Goal: Information Seeking & Learning: Find specific fact

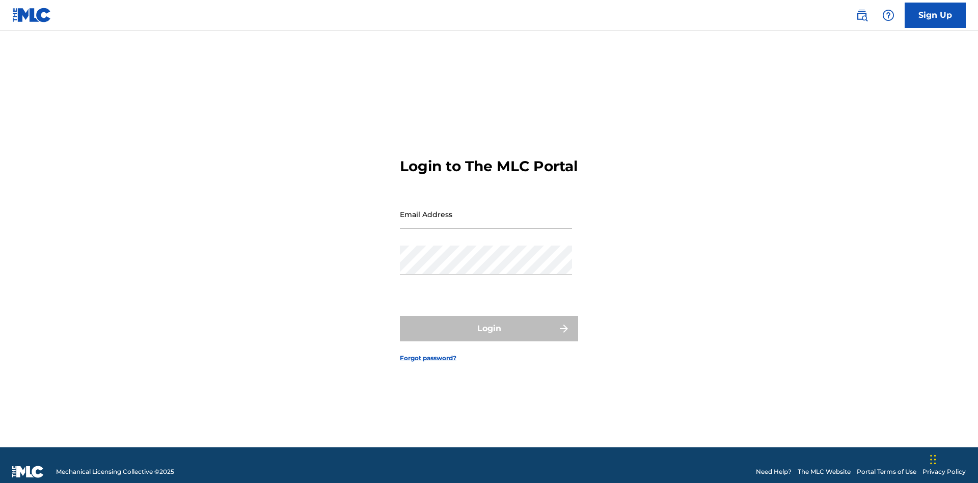
scroll to position [13, 0]
click at [486, 209] on input "Email Address" at bounding box center [486, 214] width 172 height 29
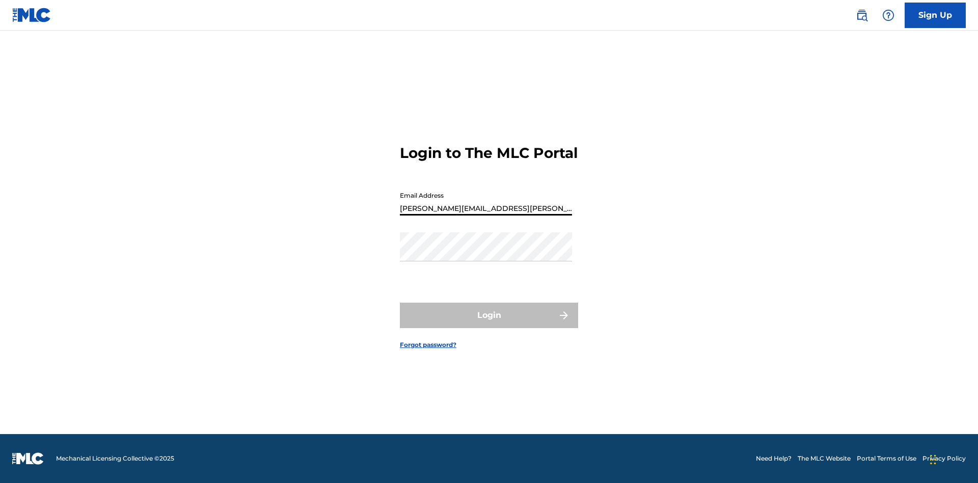
type input "[PERSON_NAME][EMAIL_ADDRESS][PERSON_NAME][DOMAIN_NAME]"
click at [489, 324] on button "Login" at bounding box center [489, 315] width 178 height 25
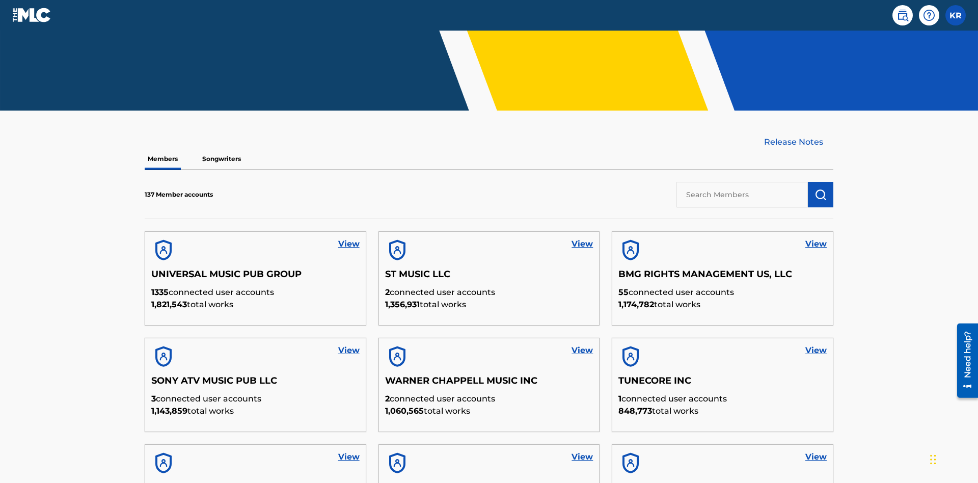
click at [742, 182] on input "text" at bounding box center [742, 194] width 131 height 25
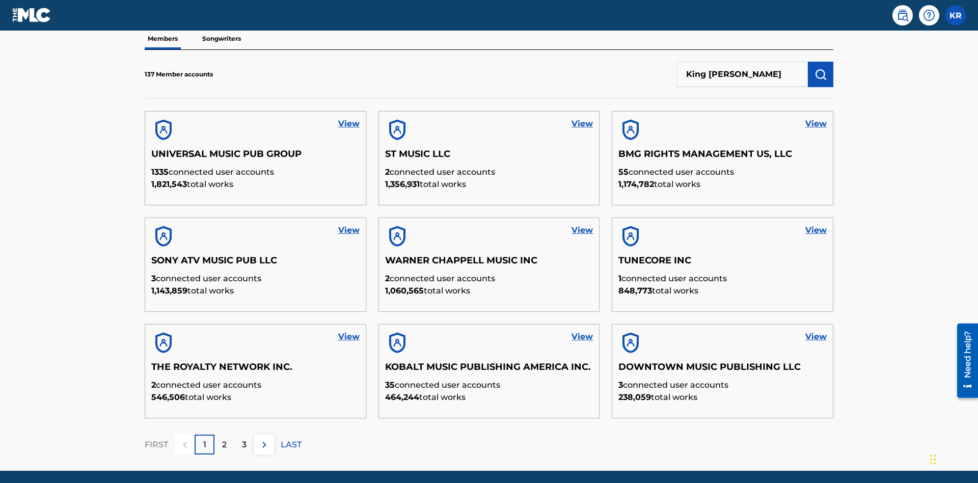
type input "King [PERSON_NAME]"
click at [821, 68] on img "submit" at bounding box center [821, 74] width 12 height 12
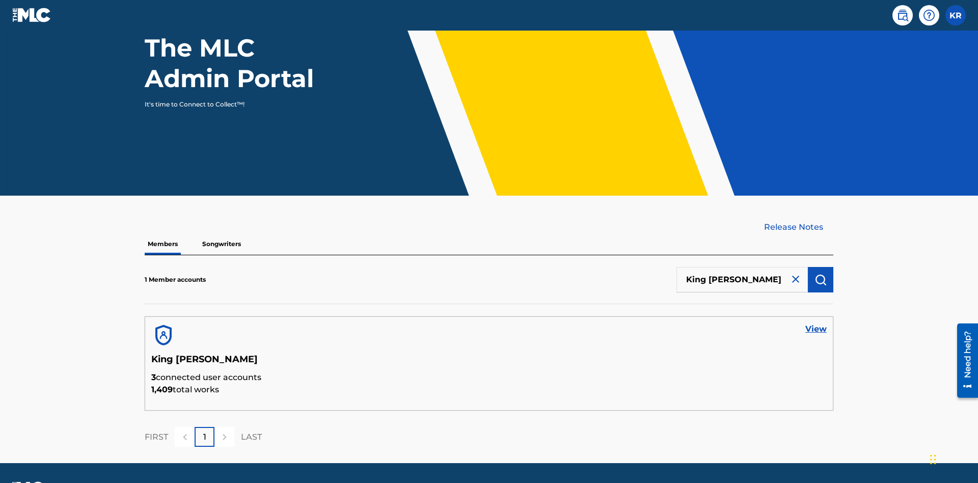
click at [816, 323] on link "View" at bounding box center [816, 329] width 21 height 12
